Goal: Task Accomplishment & Management: Manage account settings

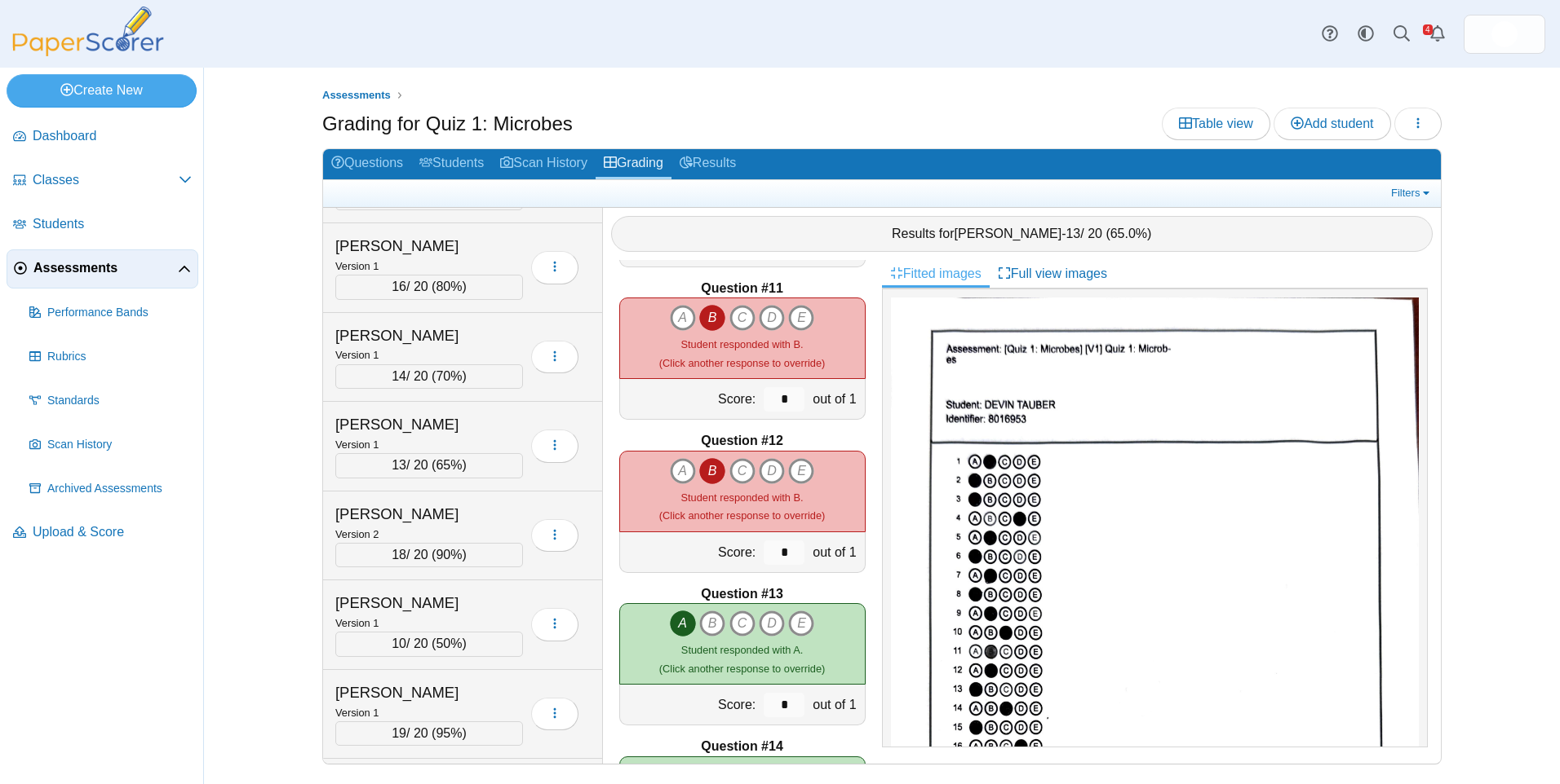
scroll to position [1631, 0]
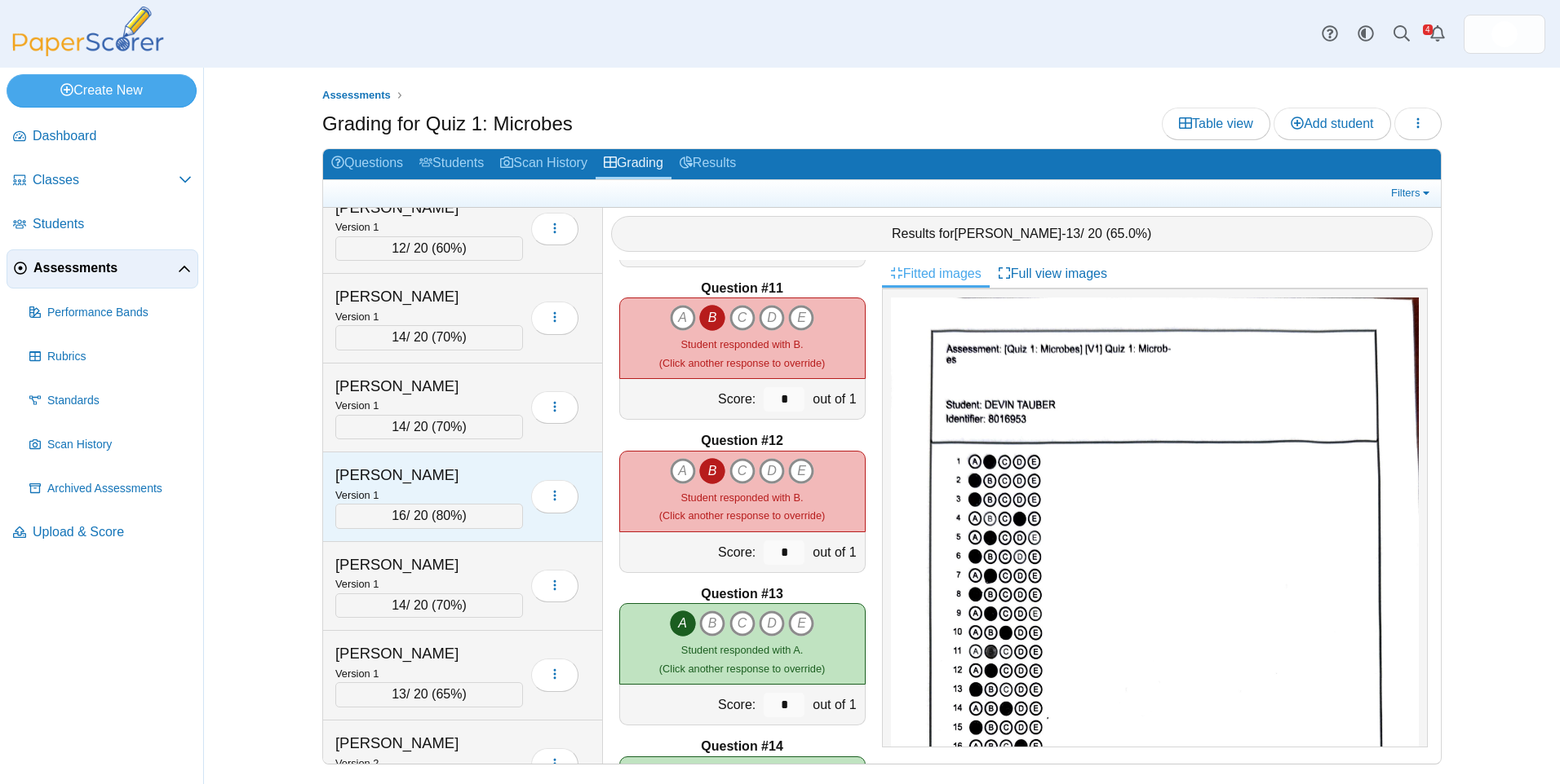
drag, startPoint x: 455, startPoint y: 478, endPoint x: 457, endPoint y: 464, distance: 14.1
click at [455, 477] on div "[PERSON_NAME]" at bounding box center [417, 475] width 163 height 22
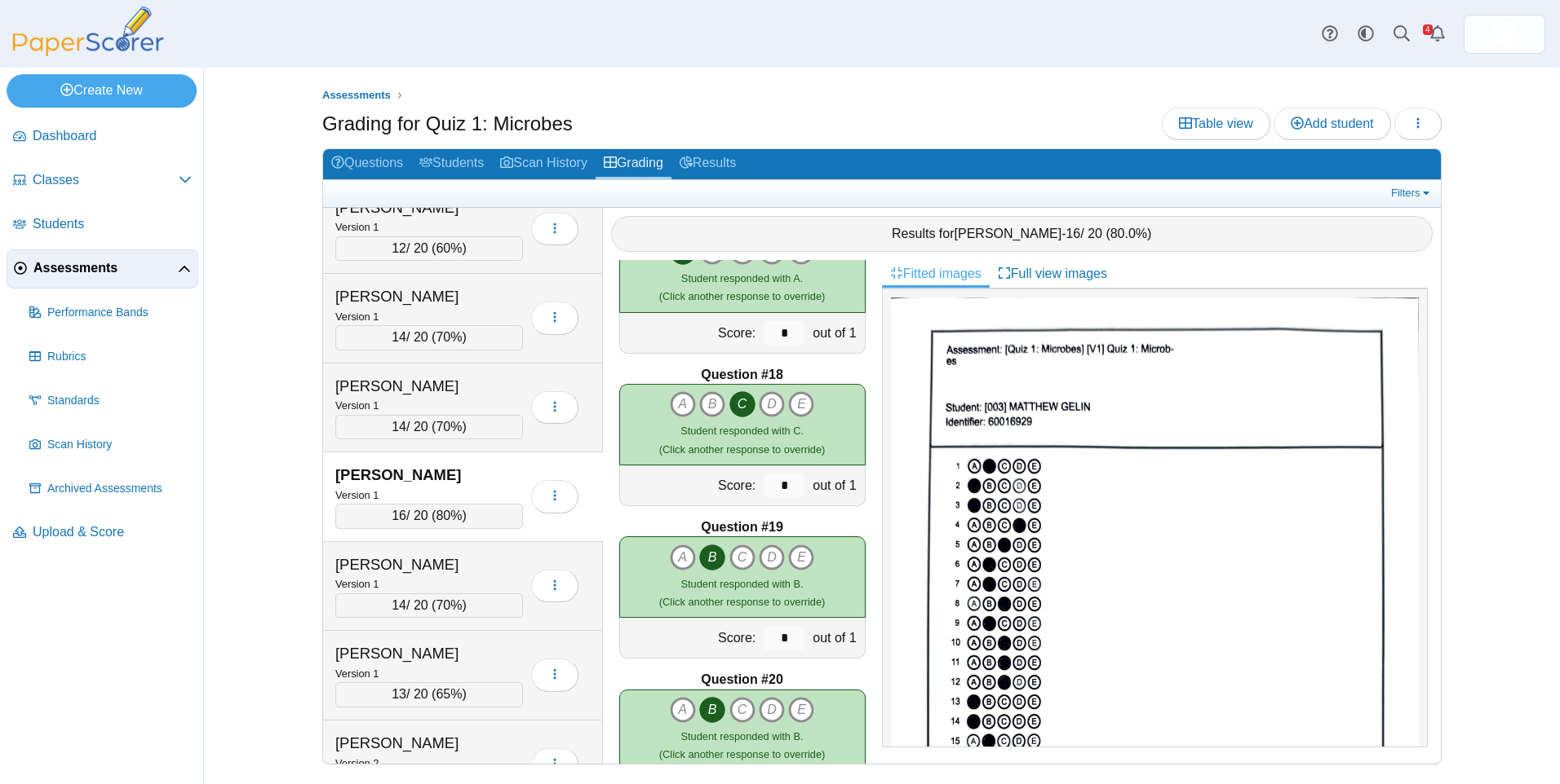
scroll to position [2585, 0]
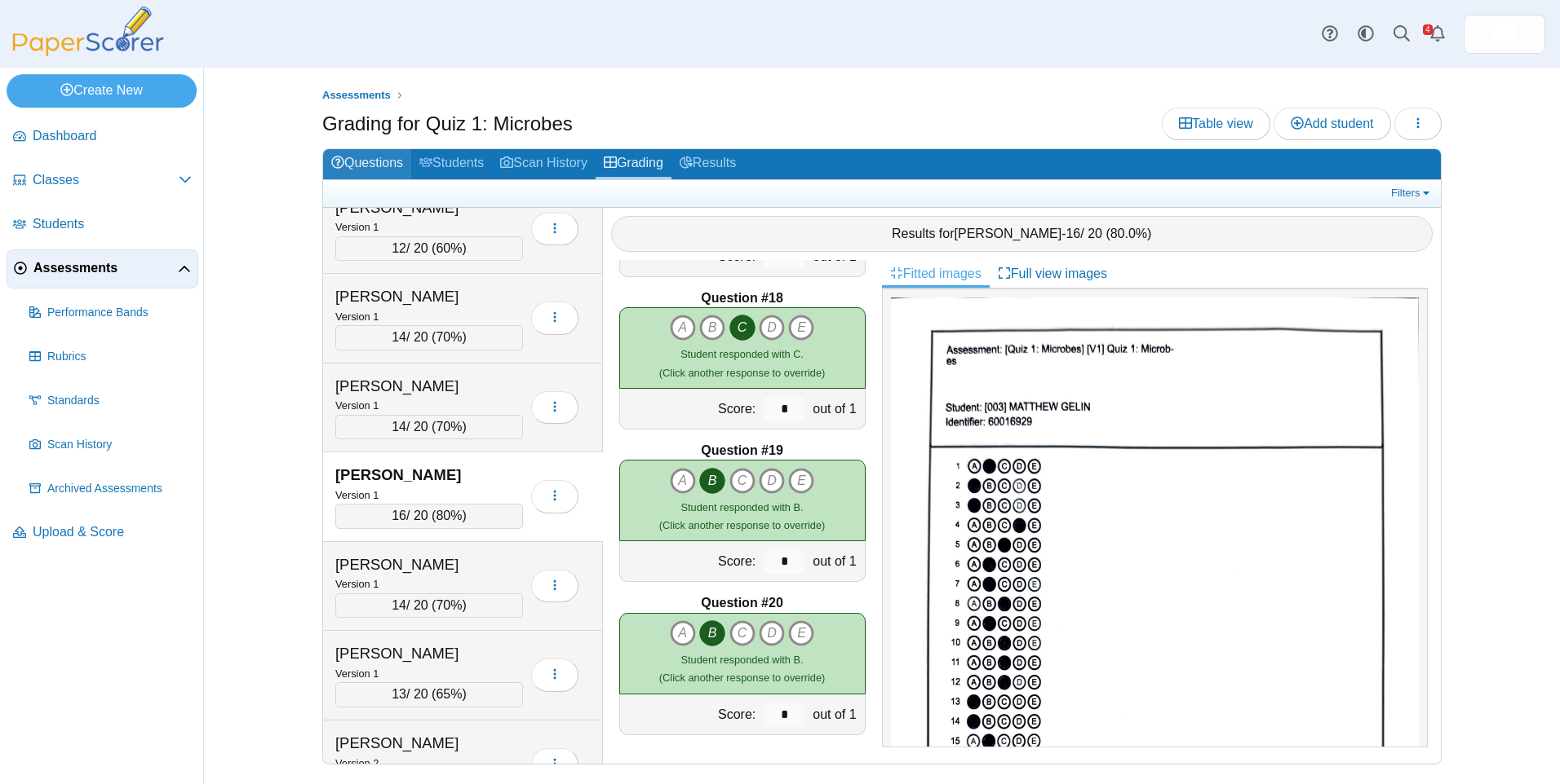
click at [367, 164] on link "Questions" at bounding box center [367, 164] width 88 height 30
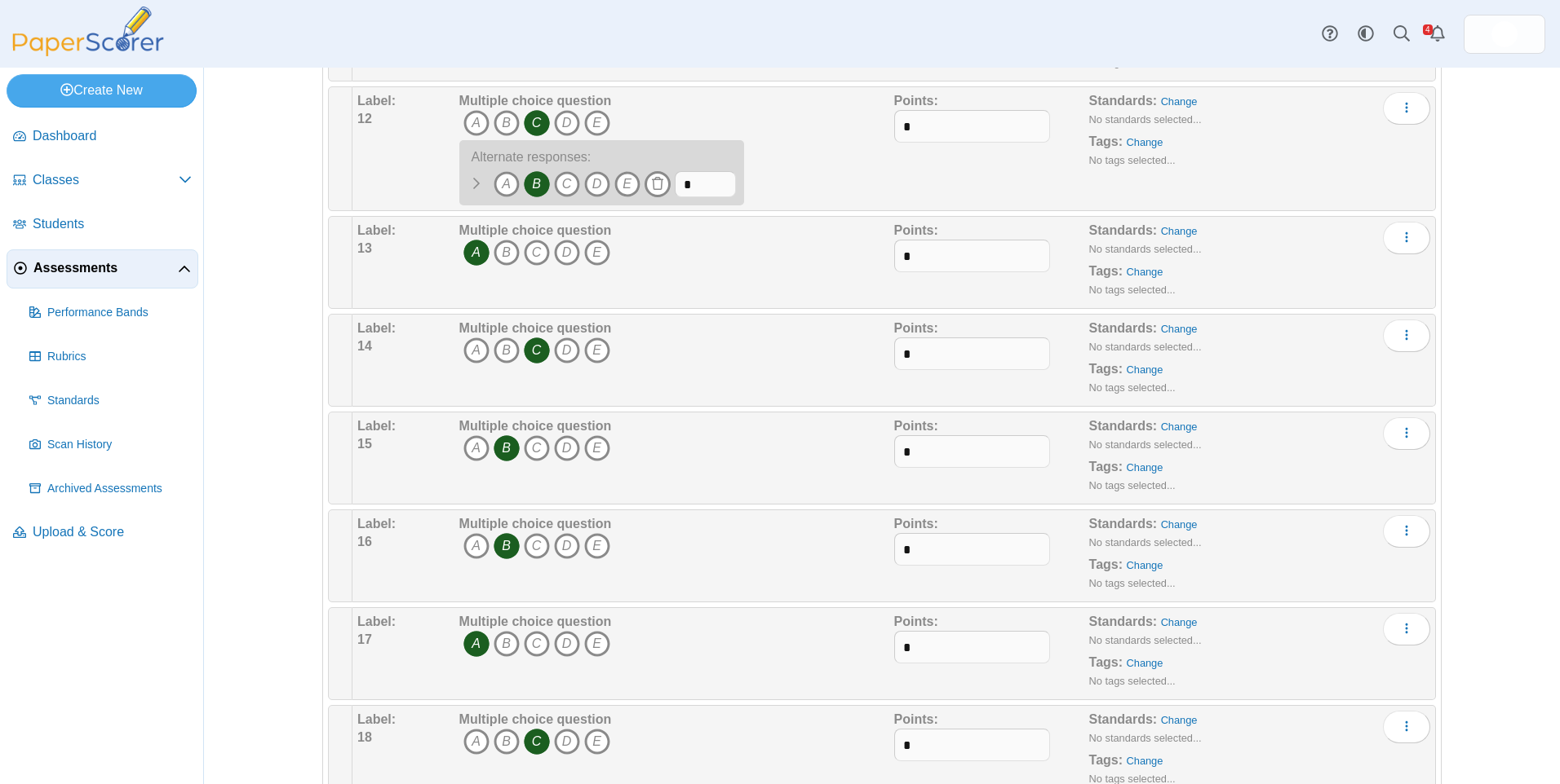
scroll to position [734, 0]
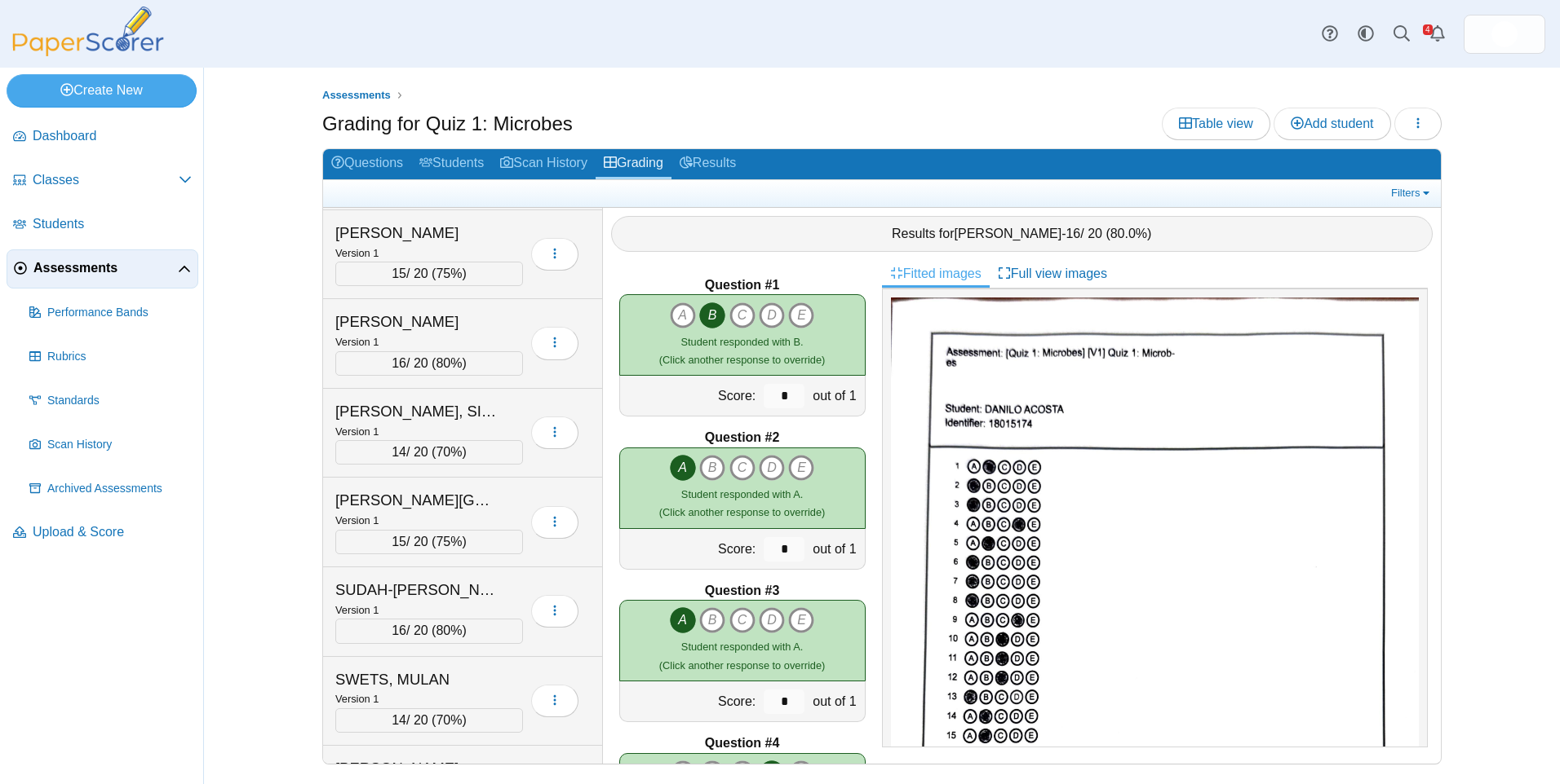
scroll to position [5056, 0]
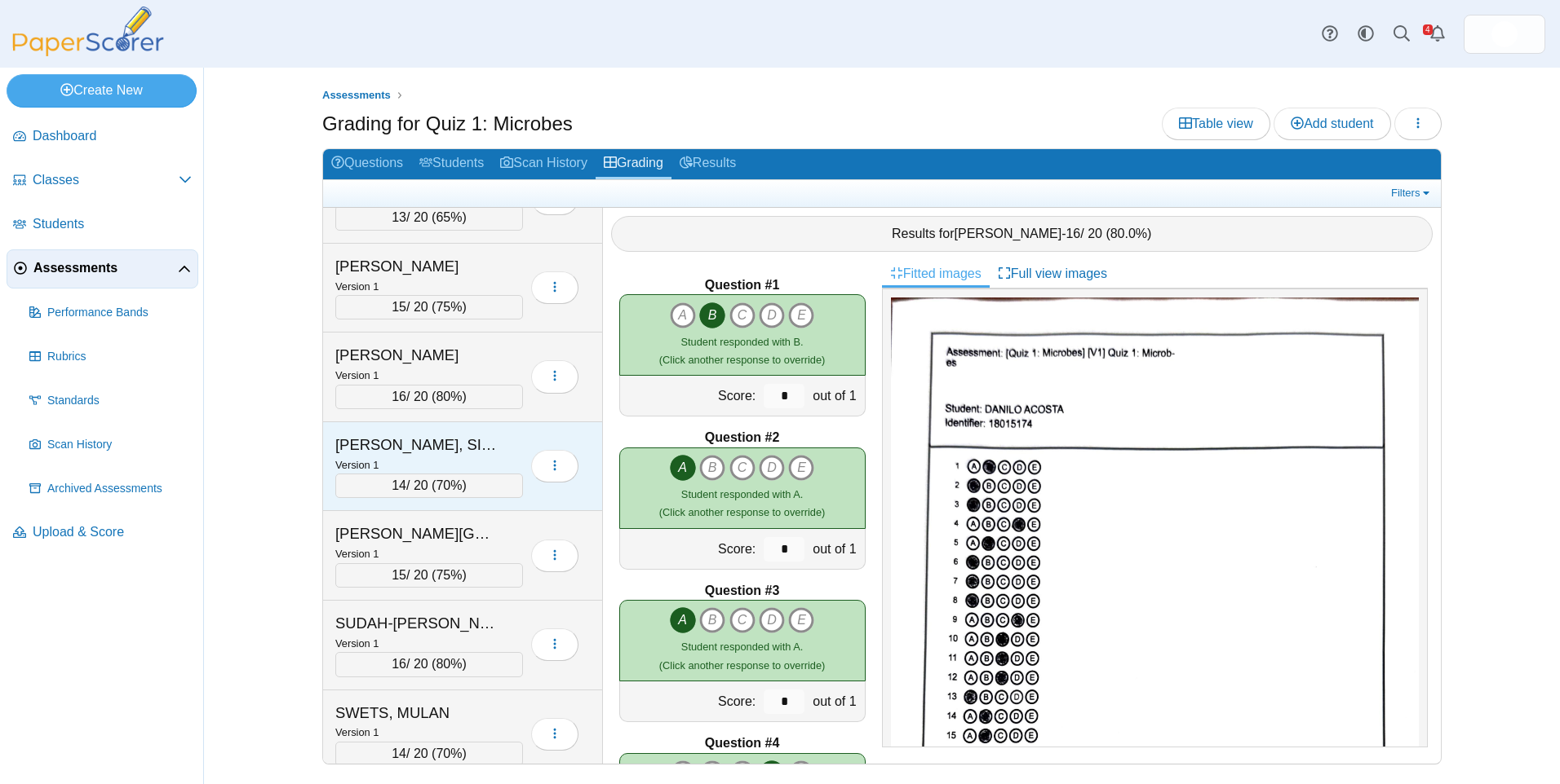
click at [460, 447] on div "STEWARD, SIERRA" at bounding box center [417, 446] width 163 height 22
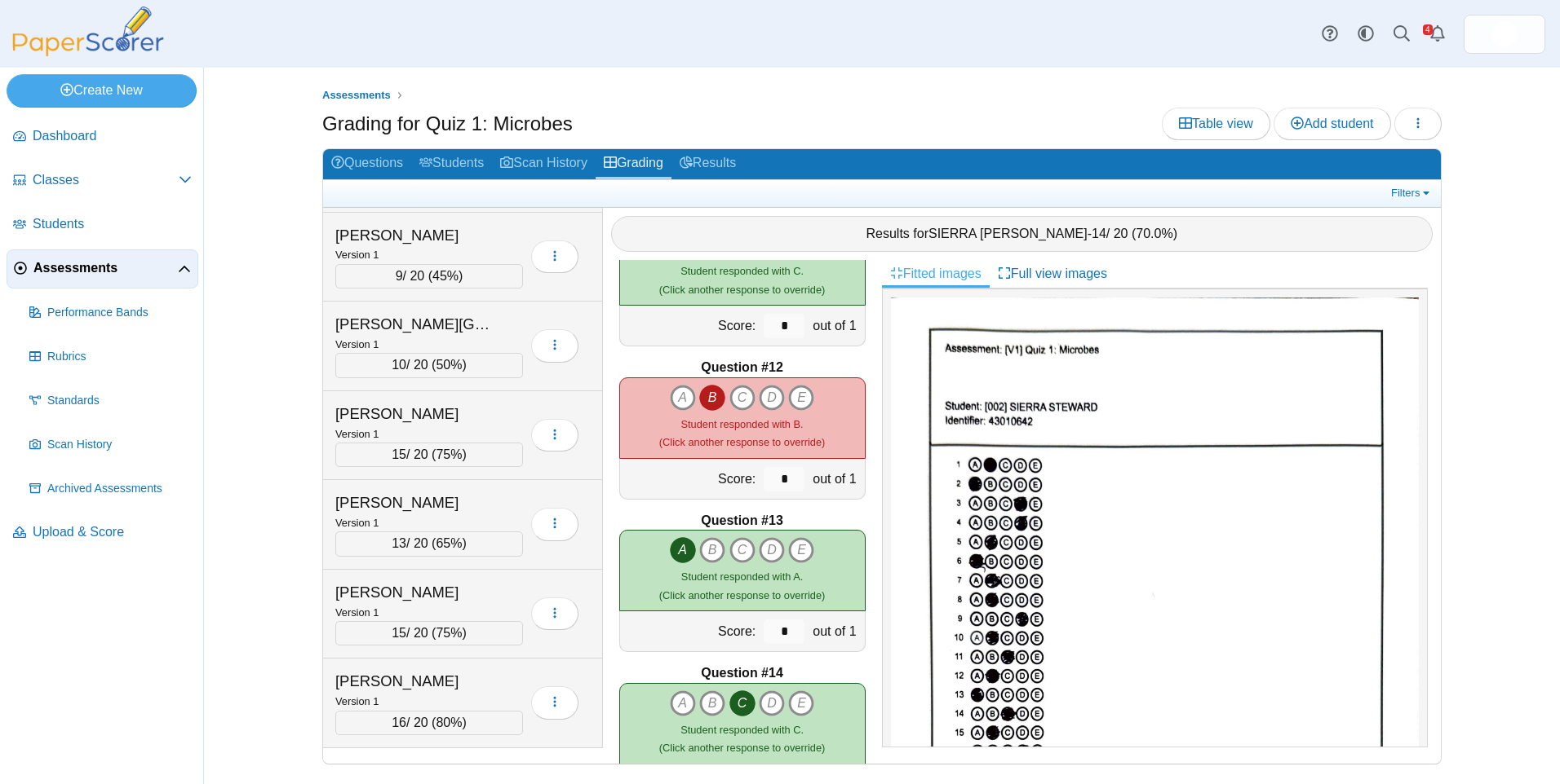
scroll to position [1198, 0]
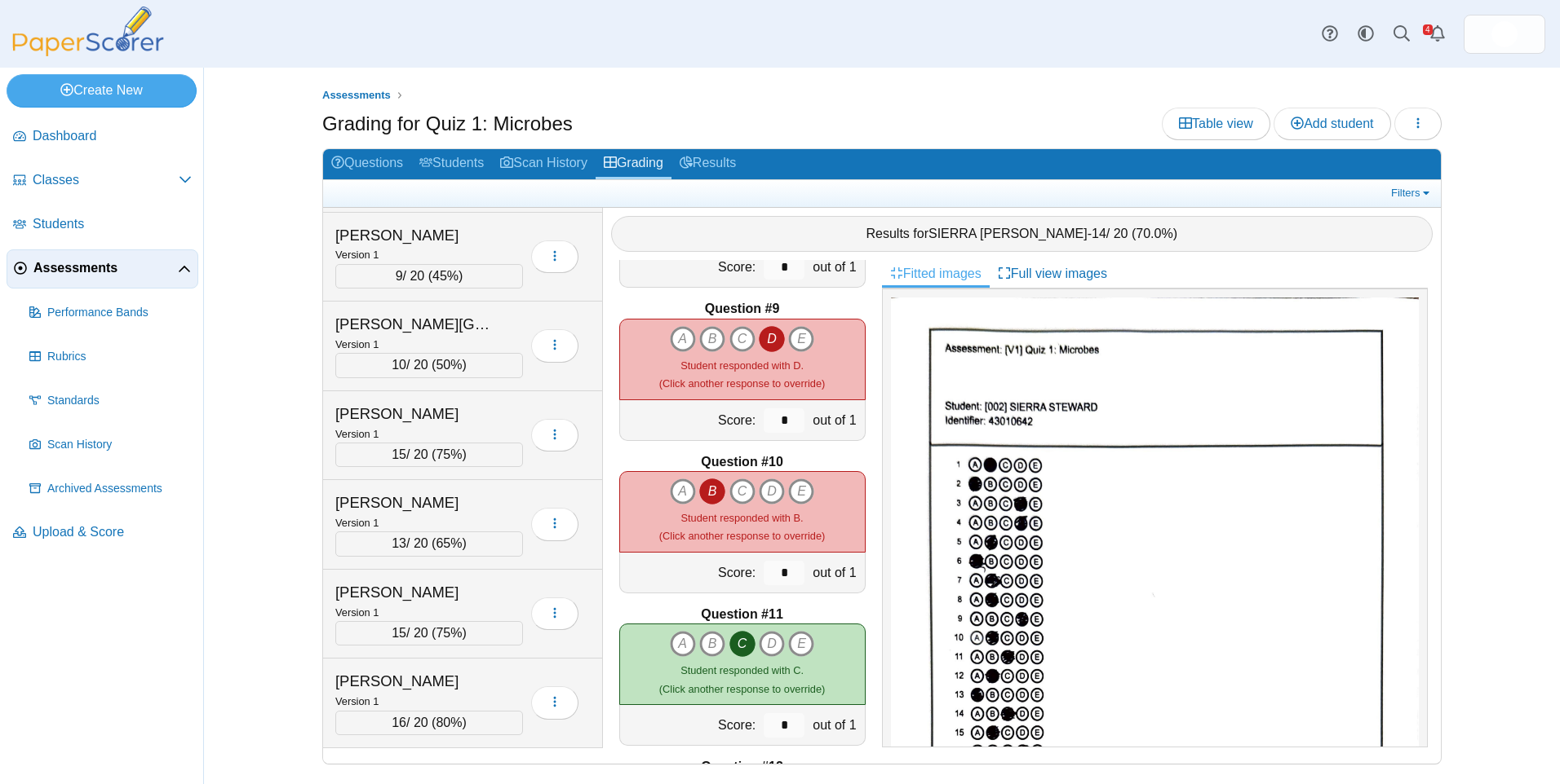
click at [711, 144] on div "Grading for Quiz 1: Microbes Table view Add student Loading…" at bounding box center [882, 126] width 1120 height 37
click at [716, 151] on link "Results" at bounding box center [708, 164] width 72 height 30
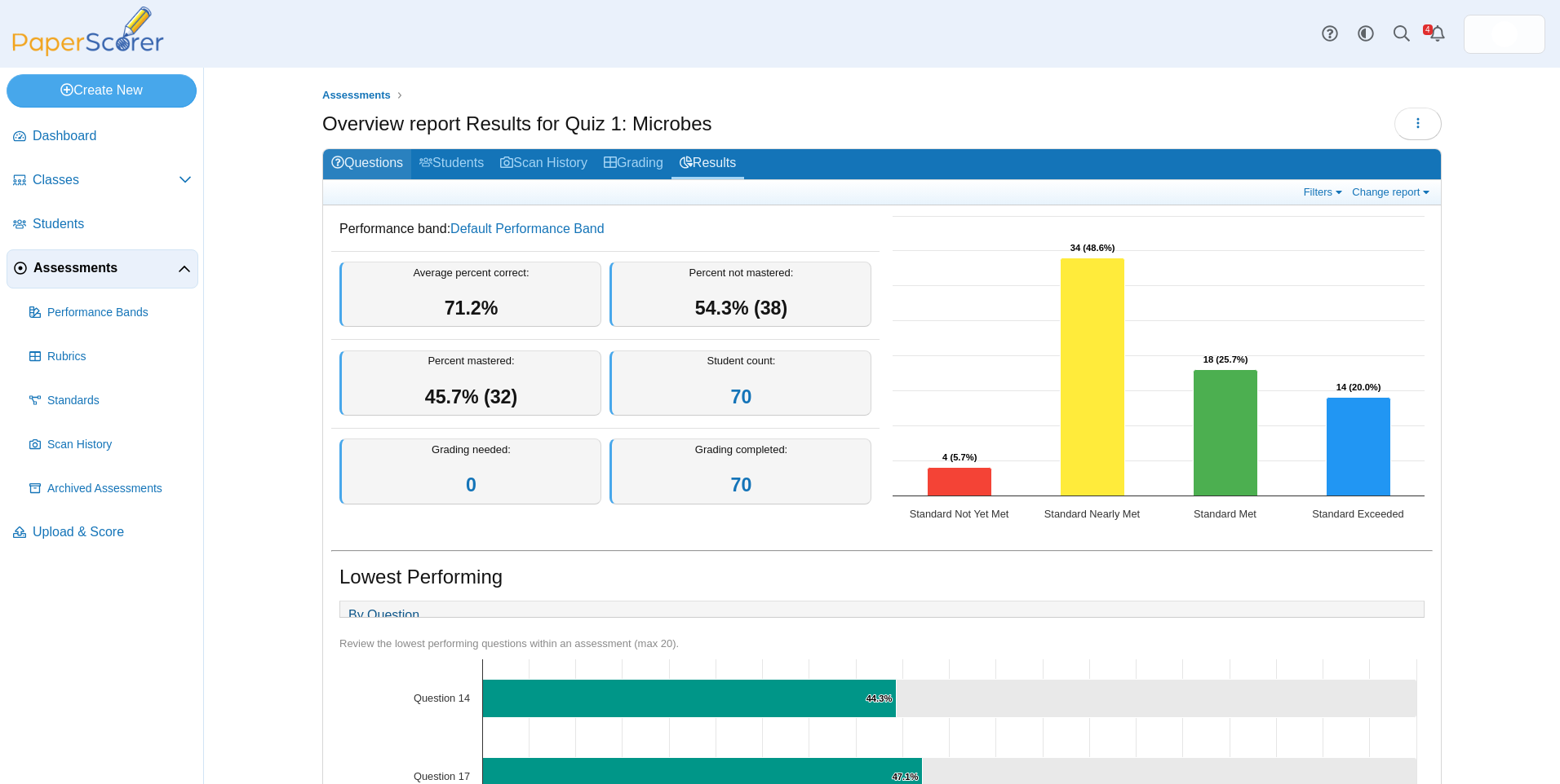
click at [363, 177] on link "Questions" at bounding box center [367, 164] width 88 height 30
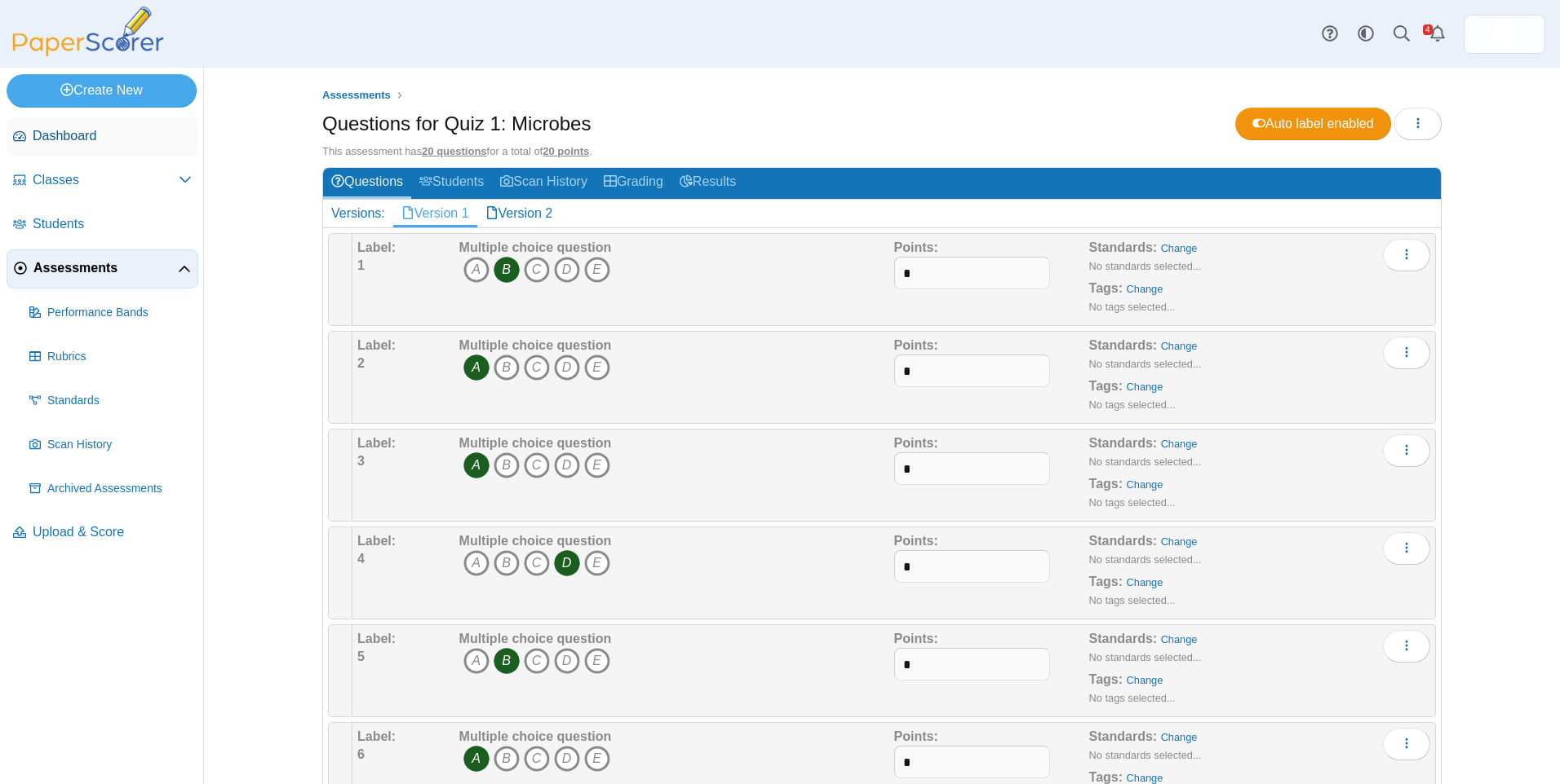
click at [84, 138] on span "Dashboard" at bounding box center [111, 136] width 159 height 18
